Goal: Find specific page/section: Find specific page/section

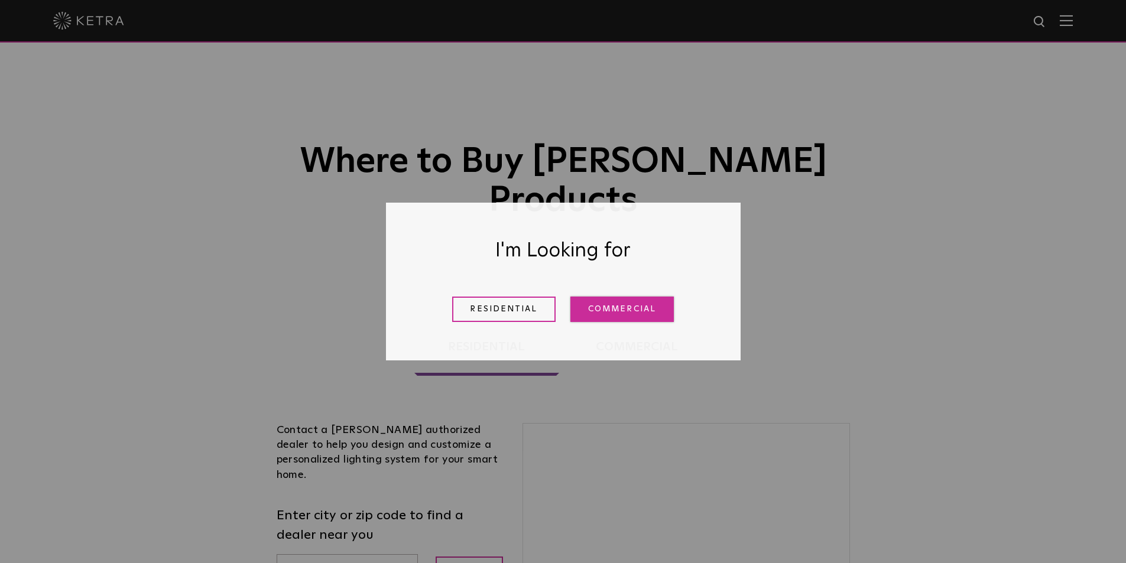
click at [629, 317] on link "Commercial" at bounding box center [621, 309] width 103 height 25
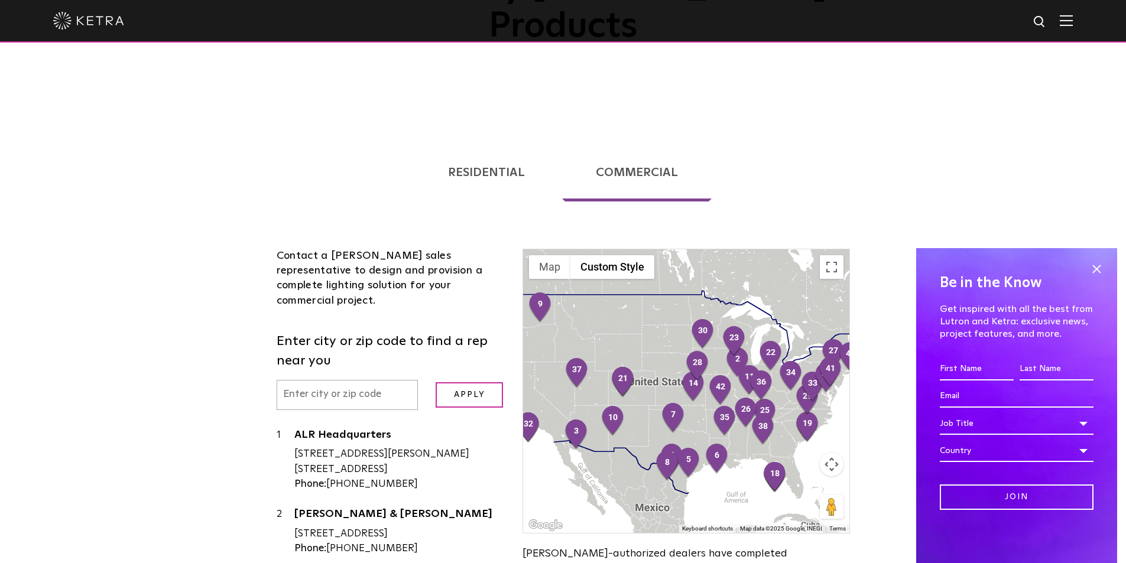
scroll to position [177, 0]
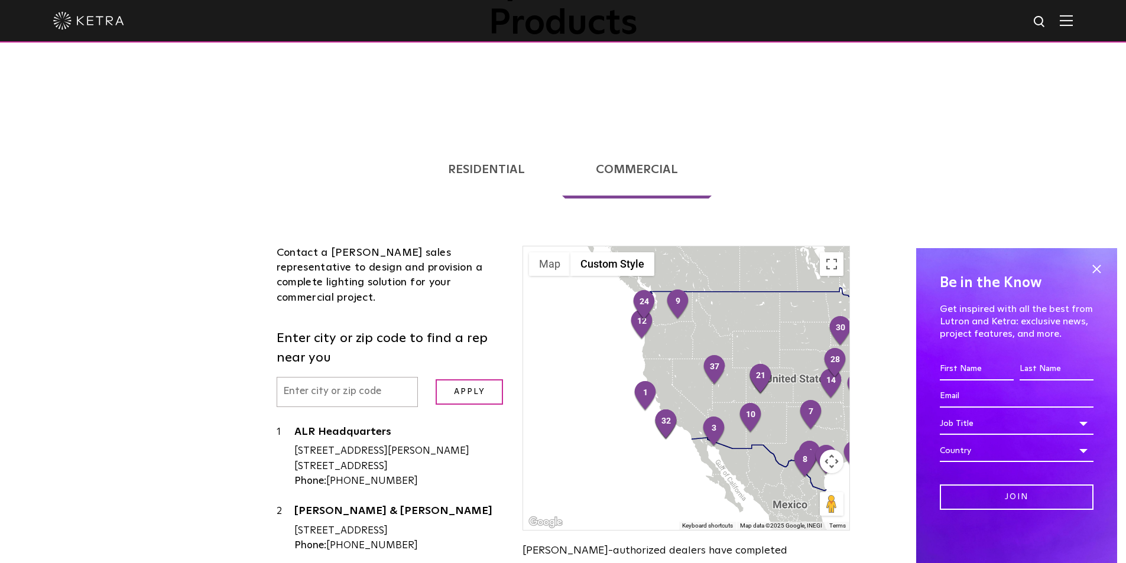
click at [360, 377] on input "text" at bounding box center [348, 392] width 142 height 30
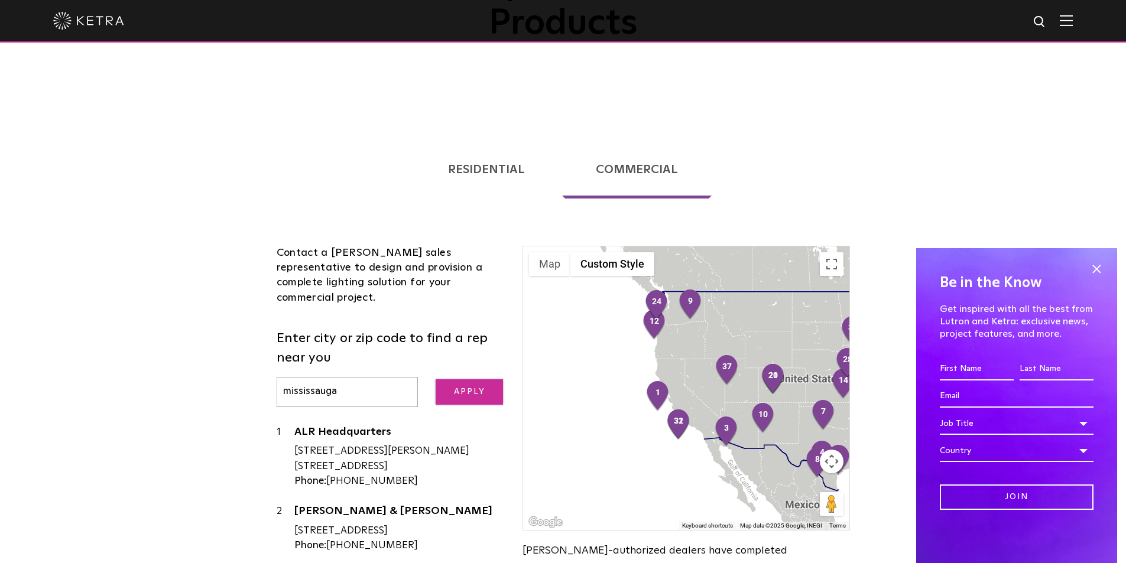
type input "mississauga"
click at [493, 379] on input "Apply" at bounding box center [469, 391] width 67 height 25
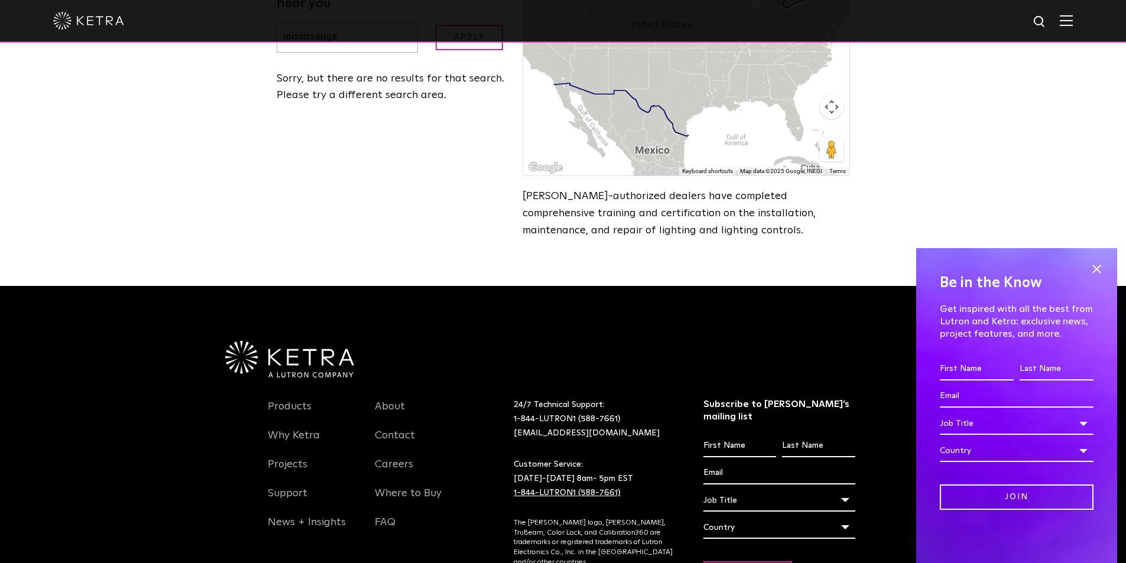
scroll to position [591, 0]
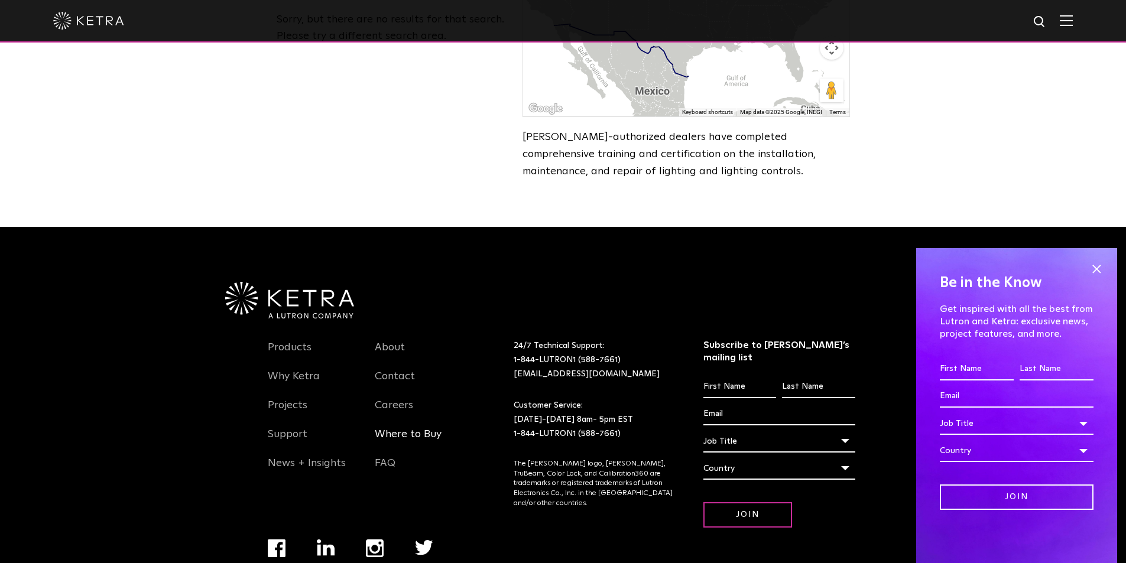
click at [419, 428] on link "Where to Buy" at bounding box center [408, 441] width 67 height 27
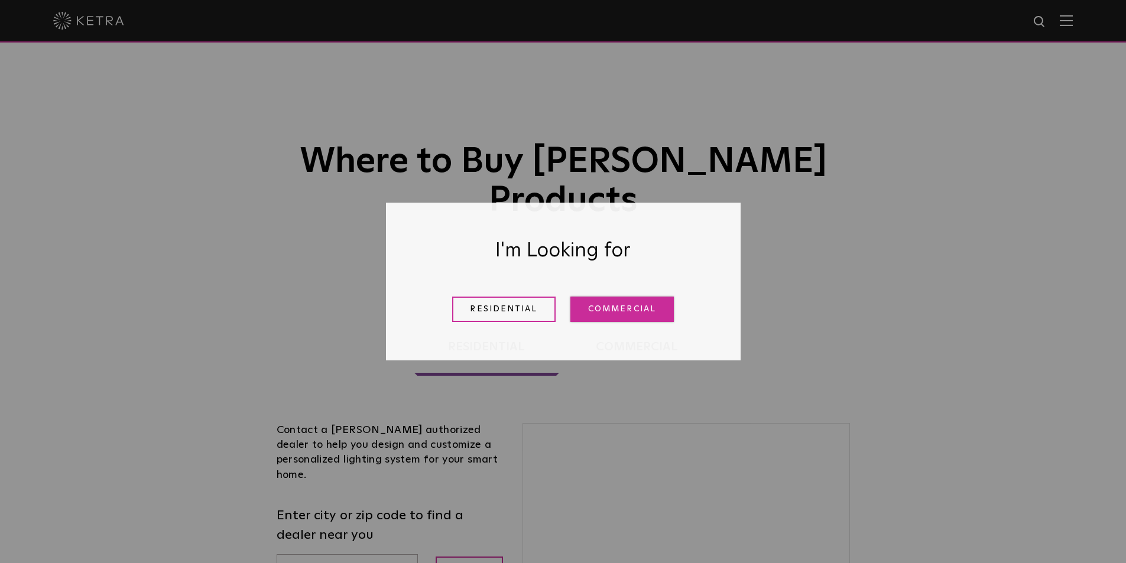
click at [585, 304] on link "Commercial" at bounding box center [621, 309] width 103 height 25
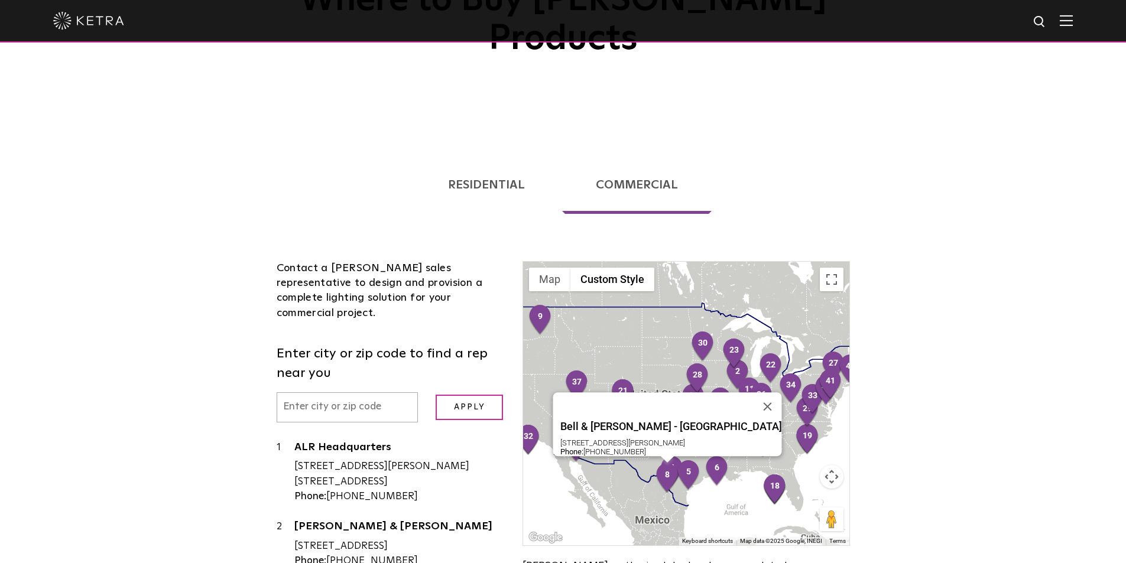
scroll to position [180, 0]
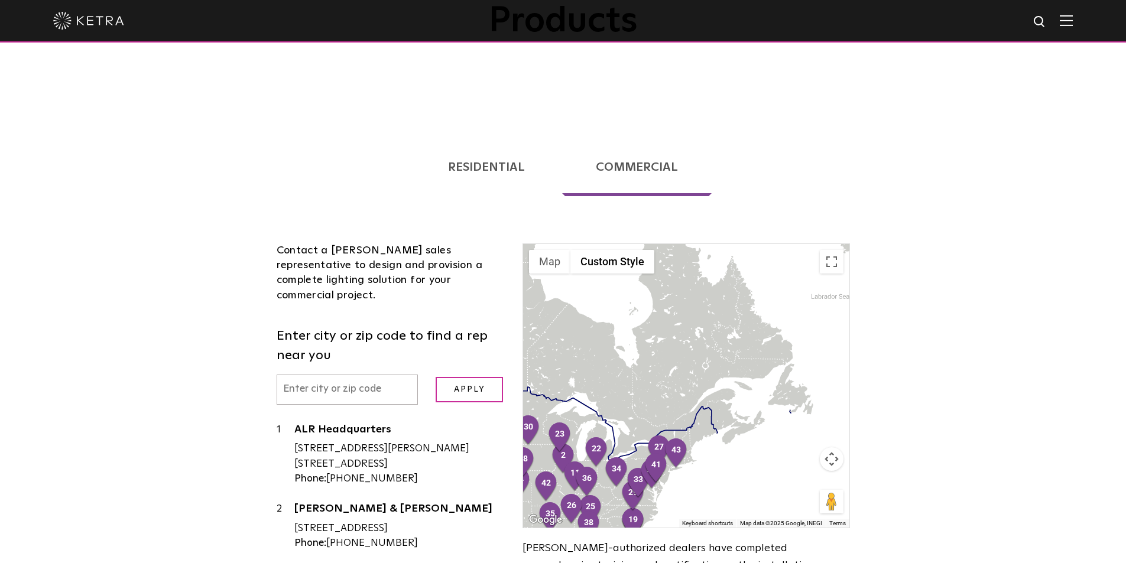
drag, startPoint x: 784, startPoint y: 415, endPoint x: 618, endPoint y: 519, distance: 195.6
click at [618, 519] on div "← Move left → Move right ↑ Move up ↓ Move down + Zoom in - Zoom out Home Jump l…" at bounding box center [686, 425] width 345 height 365
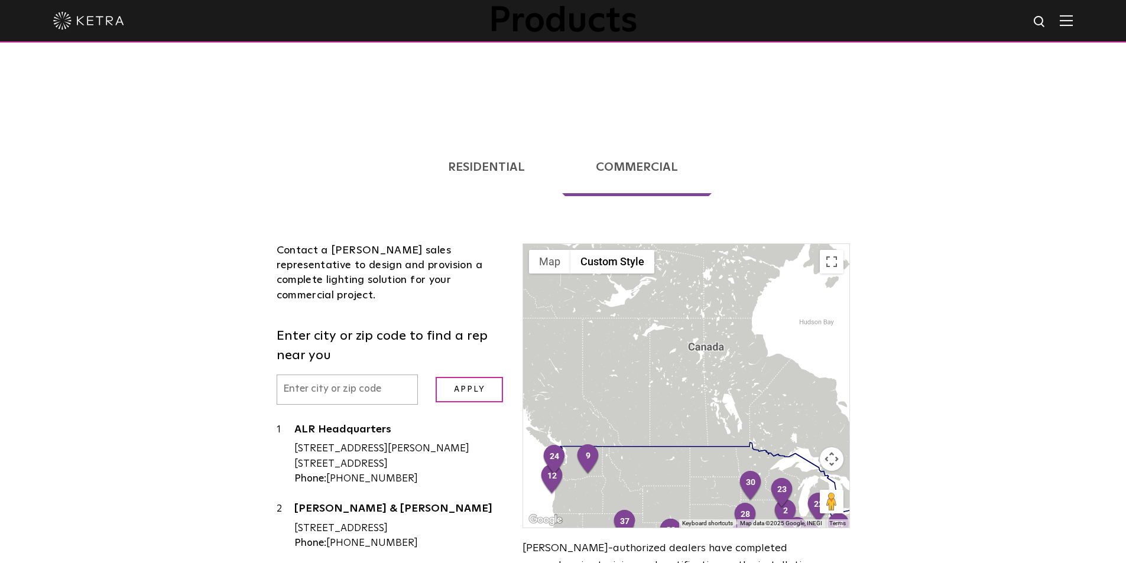
drag, startPoint x: 658, startPoint y: 340, endPoint x: 881, endPoint y: 381, distance: 226.0
click at [881, 381] on div "Loading... Residential Commercial Contact a [PERSON_NAME] authorized dealer to …" at bounding box center [563, 409] width 1126 height 583
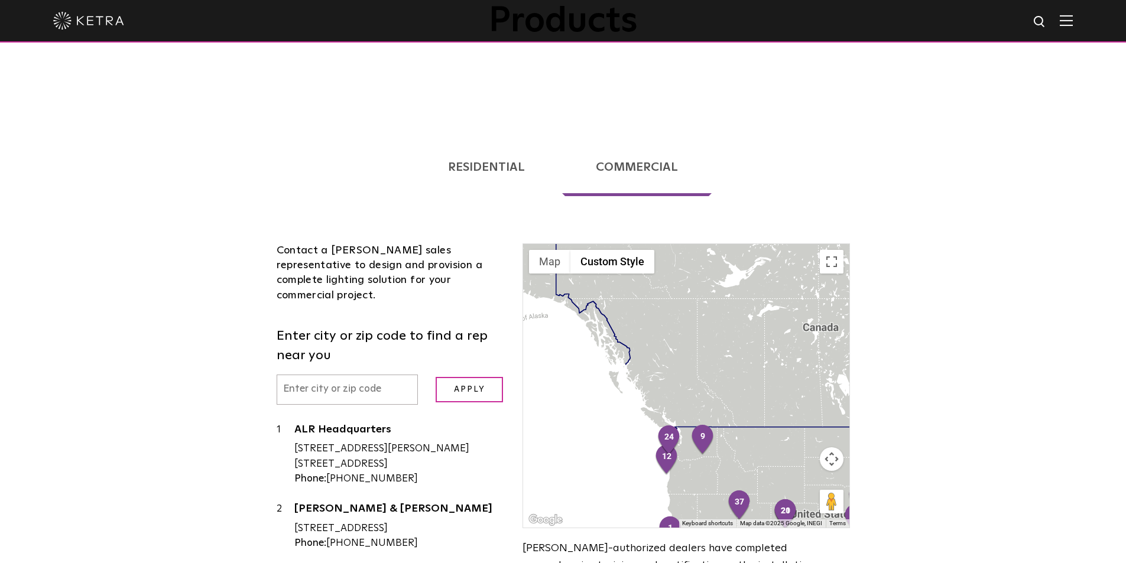
drag, startPoint x: 665, startPoint y: 414, endPoint x: 784, endPoint y: 395, distance: 120.4
click at [784, 395] on div at bounding box center [686, 386] width 326 height 284
